Goal: Find specific page/section: Find specific page/section

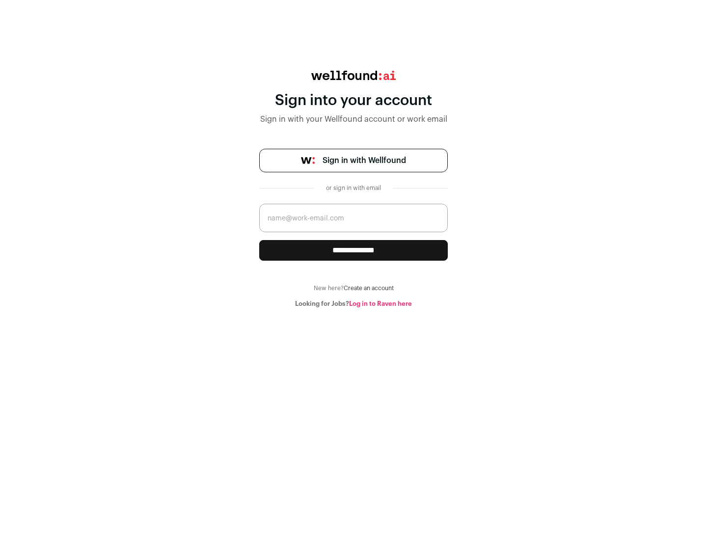
click at [364, 161] on span "Sign in with Wellfound" at bounding box center [364, 161] width 83 height 12
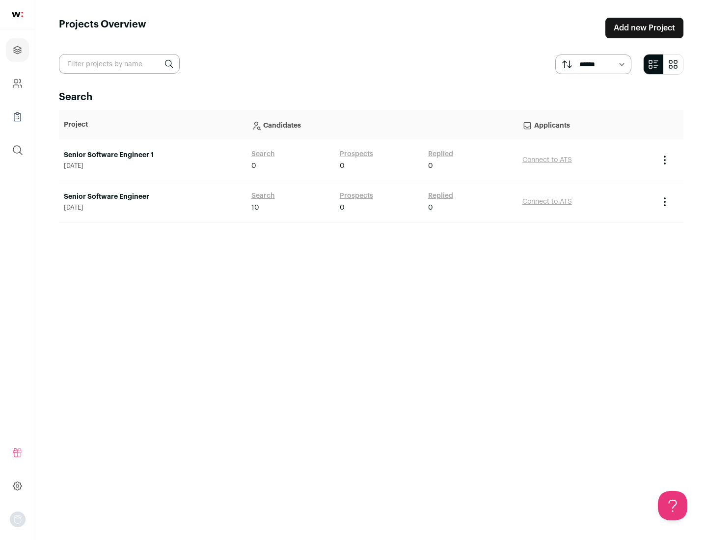
click at [152, 197] on link "Senior Software Engineer" at bounding box center [153, 197] width 178 height 10
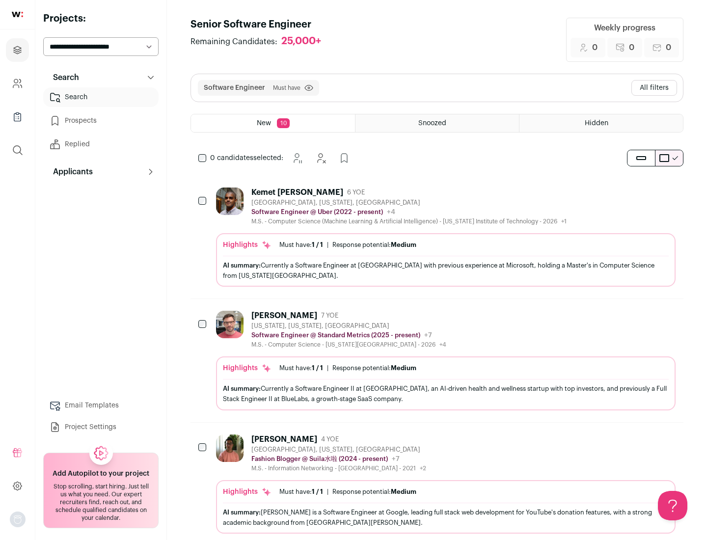
click at [437, 237] on div "Highlights Must have: 1 / 1 How many must haves have been fulfilled? | Response…" at bounding box center [446, 260] width 460 height 54
